Goal: Task Accomplishment & Management: Manage account settings

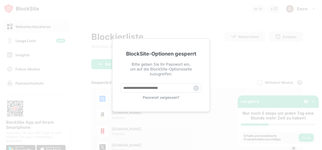
click at [166, 83] on div "BlockSite-Optionen gesperrt Bitte geben Sie Ihr Passwort ein, um auf die BlockS…" at bounding box center [161, 75] width 98 height 74
click at [164, 85] on input "text" at bounding box center [161, 88] width 81 height 9
type input "**********"
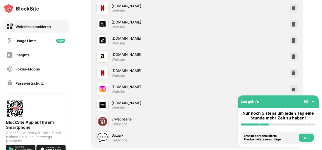
scroll to position [165, 0]
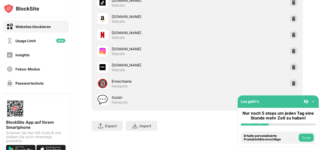
click at [117, 59] on div "[DOMAIN_NAME] Website" at bounding box center [196, 67] width 205 height 16
click at [118, 63] on div "[DOMAIN_NAME]" at bounding box center [154, 65] width 85 height 5
click at [57, 42] on img at bounding box center [60, 41] width 9 height 4
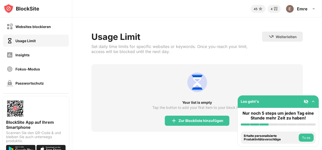
scroll to position [3, 0]
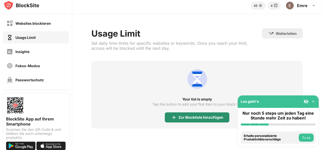
click at [208, 116] on div "Zur Blockliste hinzufügen" at bounding box center [201, 118] width 45 height 4
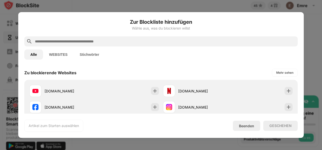
click at [171, 42] on input "text" at bounding box center [164, 41] width 261 height 6
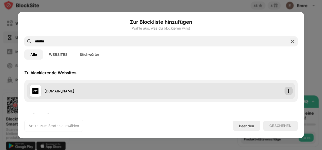
type input "*******"
click at [286, 89] on img at bounding box center [288, 91] width 5 height 5
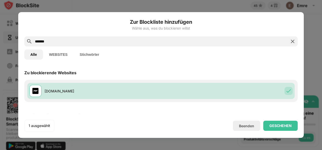
click at [282, 122] on div "GESCHEHEN" at bounding box center [280, 126] width 34 height 10
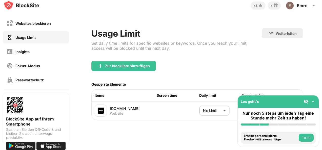
click at [216, 110] on body "Websites blockieren Usage Limit Insights Fokus-Modus Passwortschutz Benutzerdef…" at bounding box center [161, 75] width 322 height 150
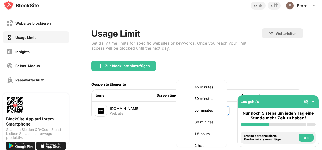
scroll to position [112, 0]
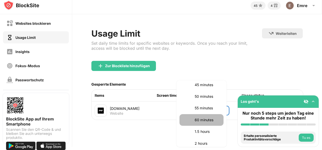
click at [205, 122] on p "60 minutes" at bounding box center [208, 121] width 26 height 6
type input "**"
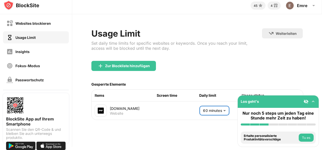
click at [190, 63] on div "Zur Blockliste hinzufügen" at bounding box center [196, 70] width 211 height 18
click at [47, 23] on div "Websites blockieren" at bounding box center [32, 23] width 35 height 4
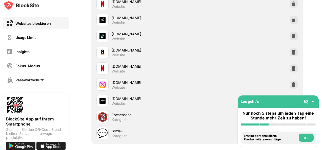
scroll to position [146, 0]
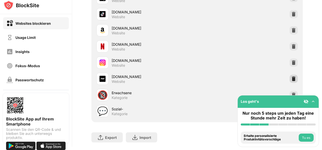
click at [291, 78] on img at bounding box center [293, 78] width 5 height 5
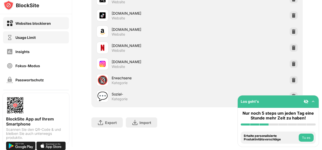
click at [46, 33] on div "Usage Limit" at bounding box center [36, 37] width 66 height 12
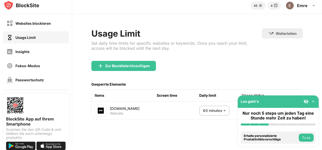
click at [164, 17] on div "Usage Limit Set daily time limits for specific websites or keywords. Once you r…" at bounding box center [197, 74] width 250 height 120
